Goal: Information Seeking & Learning: Find contact information

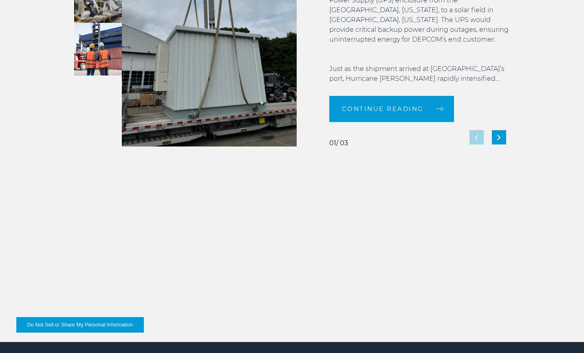
scroll to position [1771, 0]
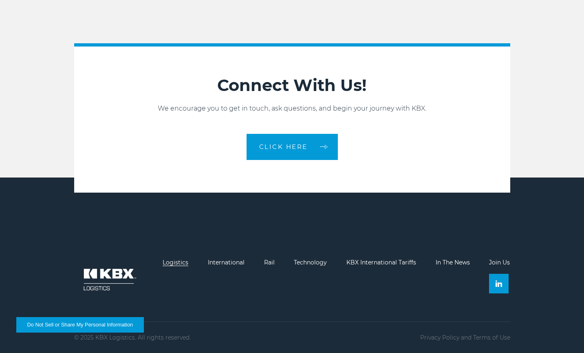
click at [172, 260] on link "Logistics" at bounding box center [176, 262] width 26 height 7
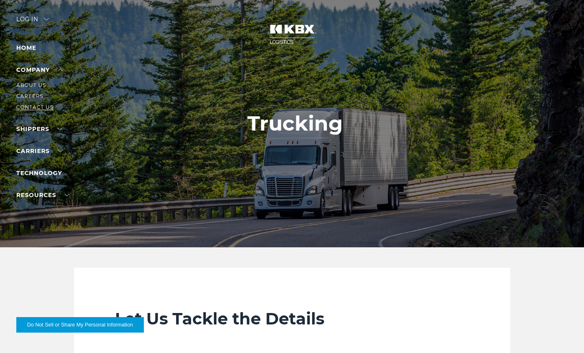
click at [35, 108] on link "Contact Us" at bounding box center [34, 107] width 37 height 6
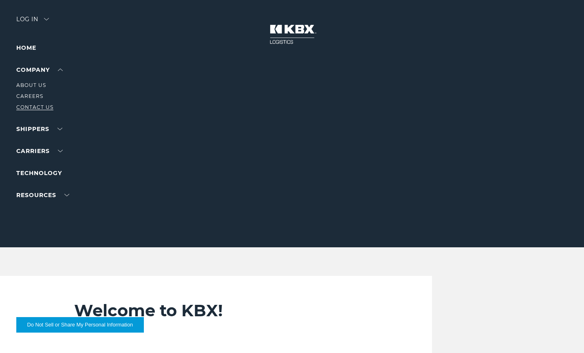
click at [35, 109] on link "Contact Us" at bounding box center [34, 107] width 37 height 6
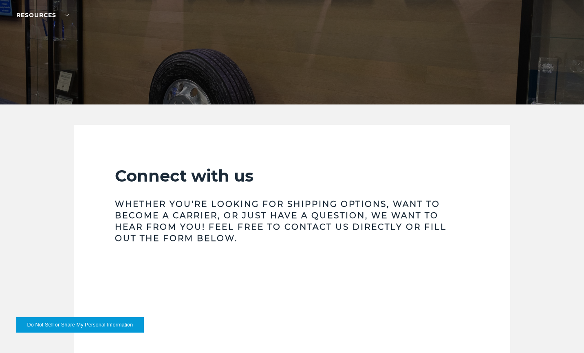
scroll to position [380, 0]
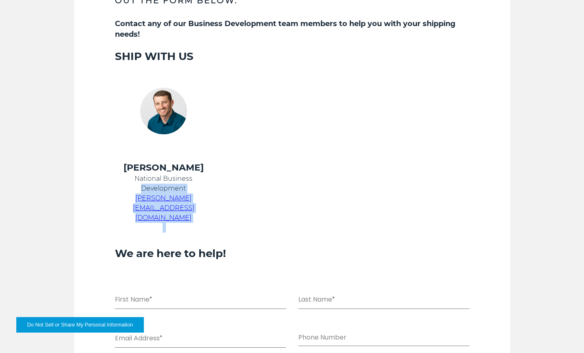
drag, startPoint x: 227, startPoint y: 205, endPoint x: 126, endPoint y: 199, distance: 101.3
click at [113, 194] on tr "Chris Kein National Business Development chris.kein@kbxlogistics.com" at bounding box center [282, 196] width 355 height 71
click at [253, 204] on td at bounding box center [282, 196] width 118 height 71
drag, startPoint x: 190, startPoint y: 197, endPoint x: 107, endPoint y: 197, distance: 82.8
click at [107, 197] on td "Chris Kein National Business Development chris.kein@kbxlogistics.com" at bounding box center [164, 196] width 118 height 71
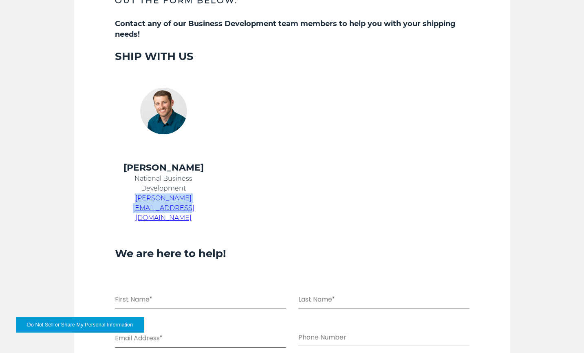
copy span "chris.kein@kbxlogistics.com"
click at [139, 164] on h4 "Chris Kein" at bounding box center [164, 167] width 98 height 12
drag, startPoint x: 142, startPoint y: 168, endPoint x: 208, endPoint y: 171, distance: 66.9
click at [208, 171] on h4 "Chris Kein" at bounding box center [164, 167] width 98 height 12
copy h4 "Chris Kein"
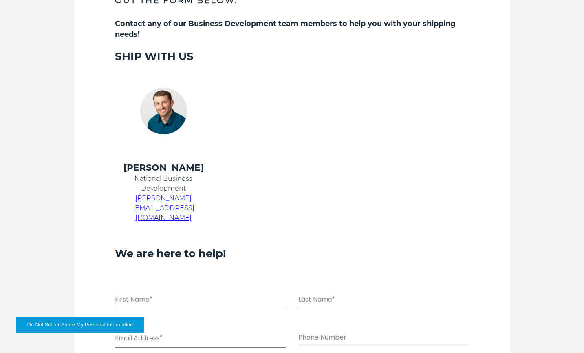
drag, startPoint x: 104, startPoint y: 193, endPoint x: 132, endPoint y: 186, distance: 28.9
click at [104, 193] on section "Connect with us Whether you're looking for shipping options, want to become a c…" at bounding box center [292, 249] width 436 height 724
drag, startPoint x: 133, startPoint y: 182, endPoint x: 189, endPoint y: 192, distance: 56.4
click at [189, 192] on p "National Business Development" at bounding box center [164, 184] width 98 height 20
copy p "National Business Development"
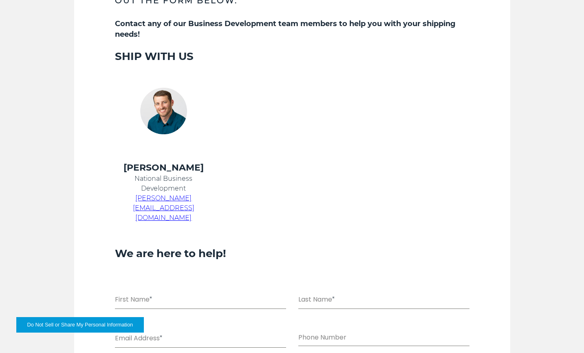
click at [123, 152] on td at bounding box center [164, 112] width 118 height 99
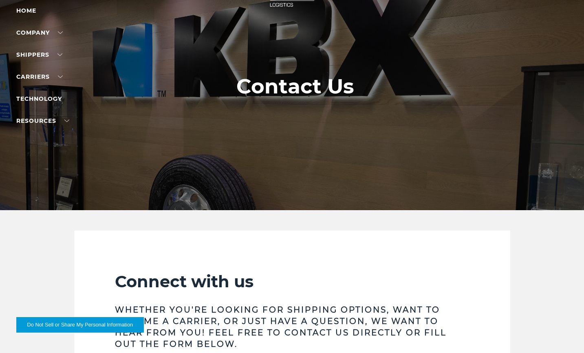
scroll to position [0, 0]
